Goal: Task Accomplishment & Management: Use online tool/utility

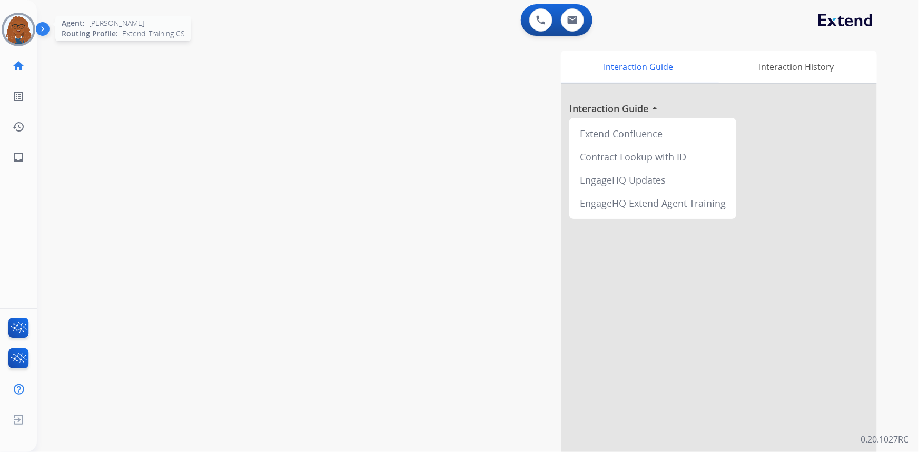
click at [22, 28] on img at bounding box center [18, 29] width 29 height 29
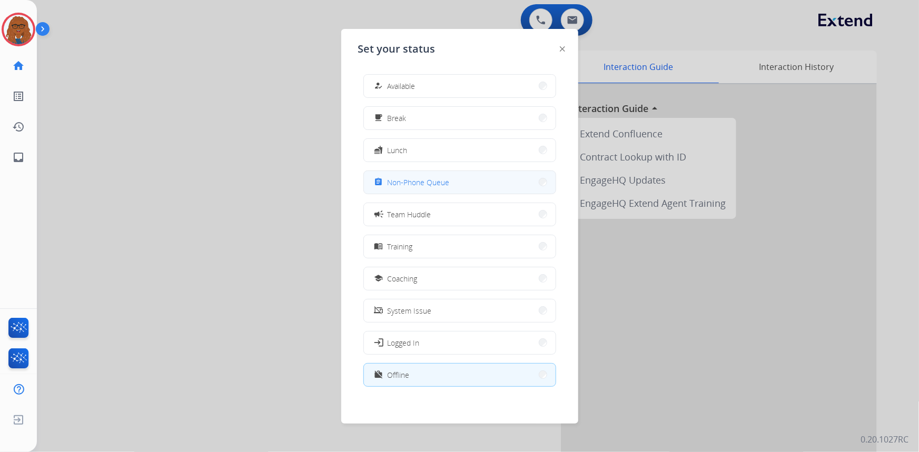
click at [453, 180] on button "assignment Non-Phone Queue" at bounding box center [460, 182] width 192 height 23
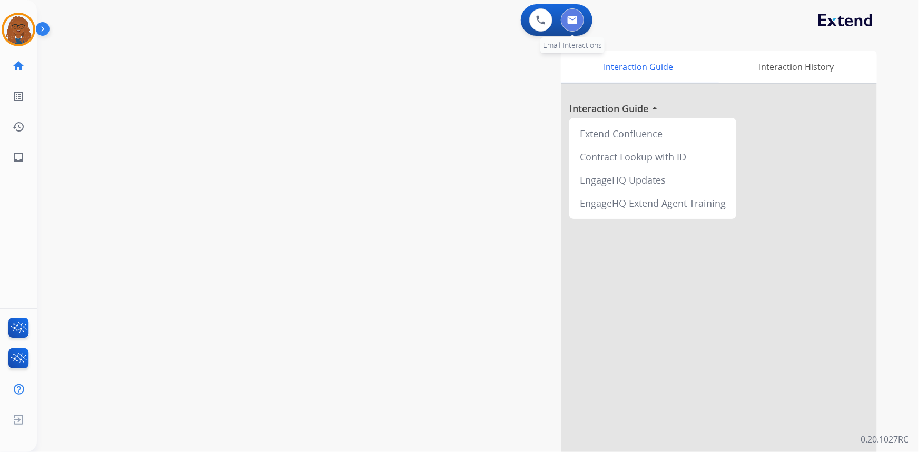
click at [578, 21] on button at bounding box center [572, 19] width 23 height 23
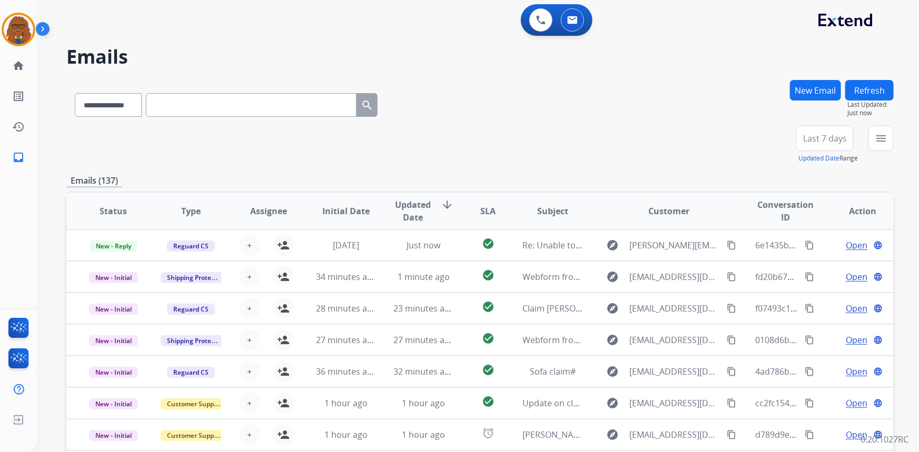
click at [825, 124] on div "New Email" at bounding box center [815, 103] width 51 height 46
click at [822, 130] on button "Last 7 days" at bounding box center [824, 138] width 57 height 25
click at [716, 153] on div "**********" at bounding box center [479, 145] width 827 height 38
click at [771, 142] on div "+79" at bounding box center [775, 142] width 25 height 25
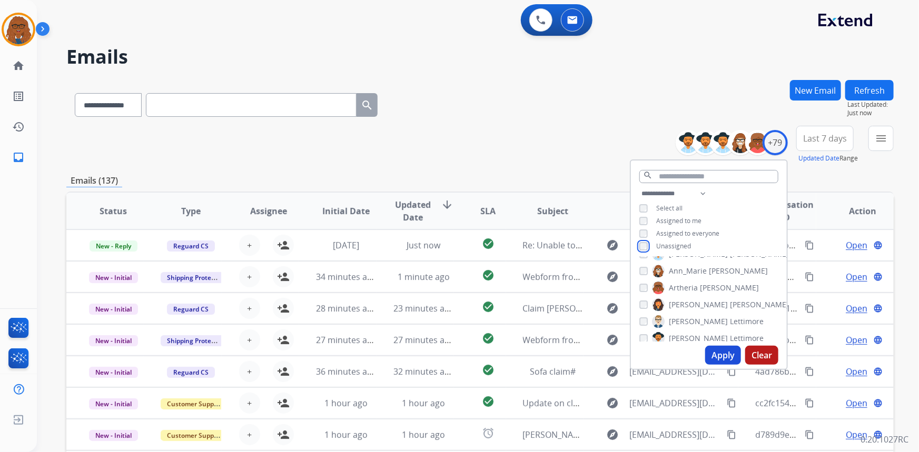
scroll to position [47, 0]
click at [725, 353] on button "Apply" at bounding box center [723, 355] width 36 height 19
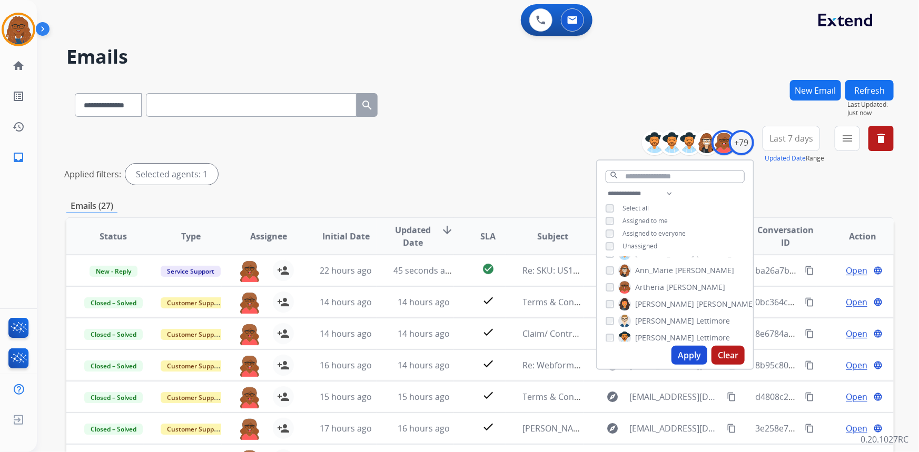
click at [797, 138] on span "Last 7 days" at bounding box center [792, 138] width 44 height 4
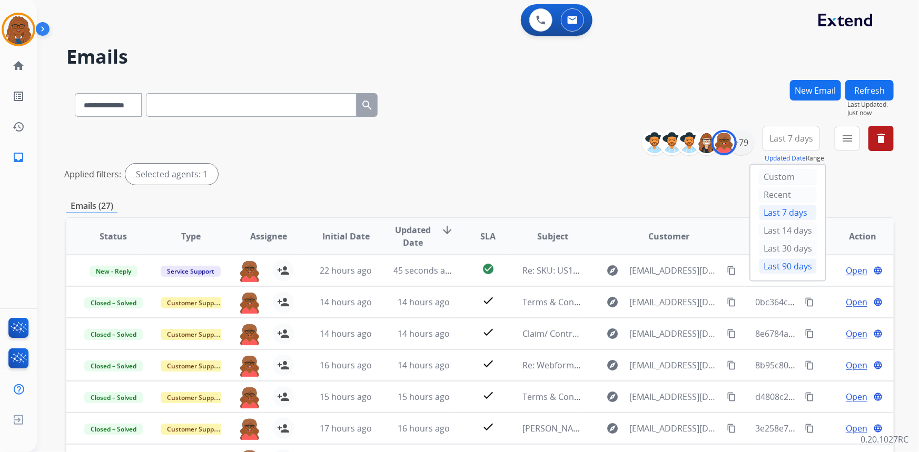
click at [787, 268] on div "Last 90 days" at bounding box center [788, 267] width 58 height 16
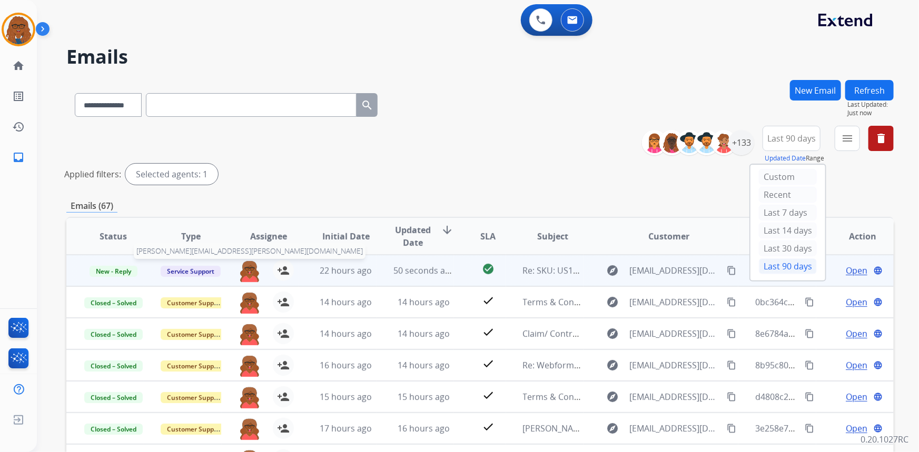
click at [247, 271] on img at bounding box center [249, 271] width 21 height 22
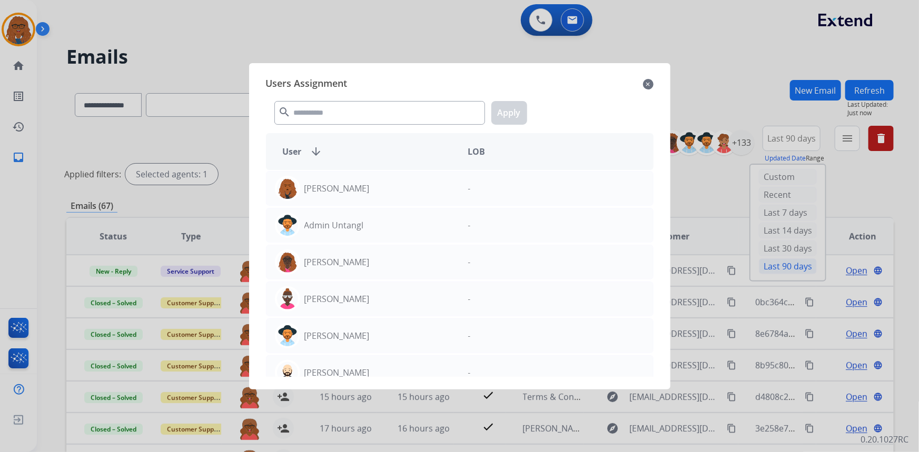
click at [406, 40] on div at bounding box center [459, 226] width 919 height 452
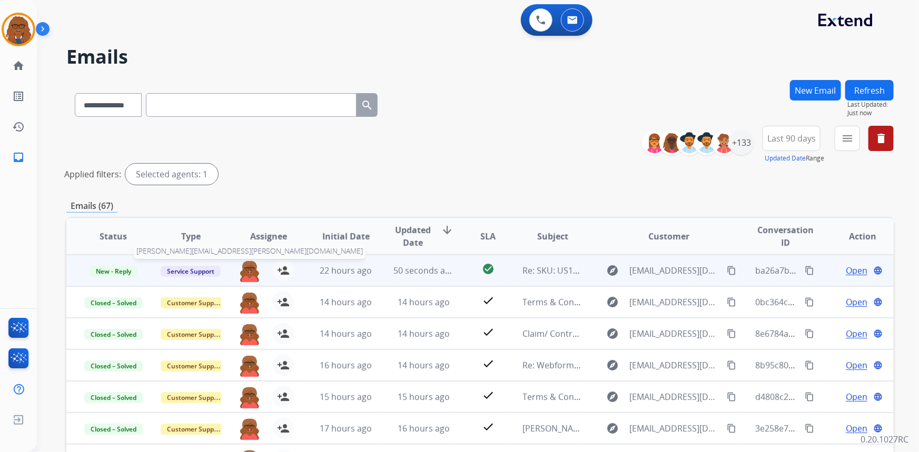
click at [247, 268] on img at bounding box center [249, 271] width 21 height 22
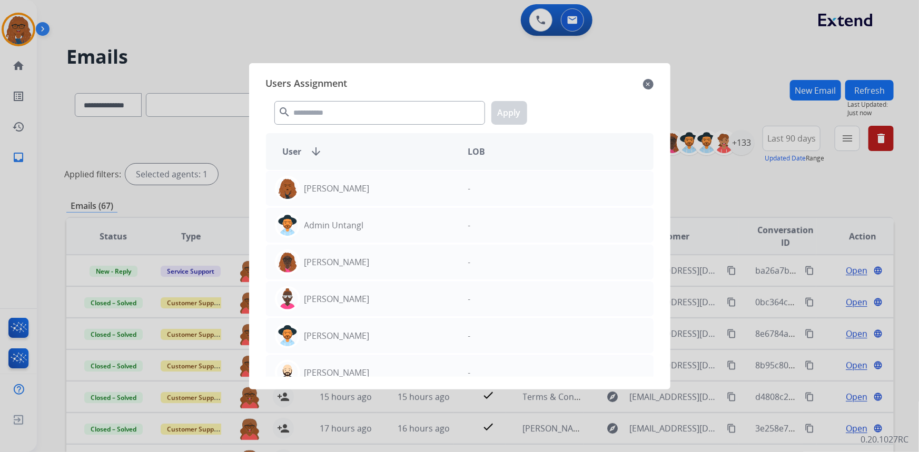
click at [406, 29] on div at bounding box center [459, 226] width 919 height 452
